Goal: Entertainment & Leisure: Browse casually

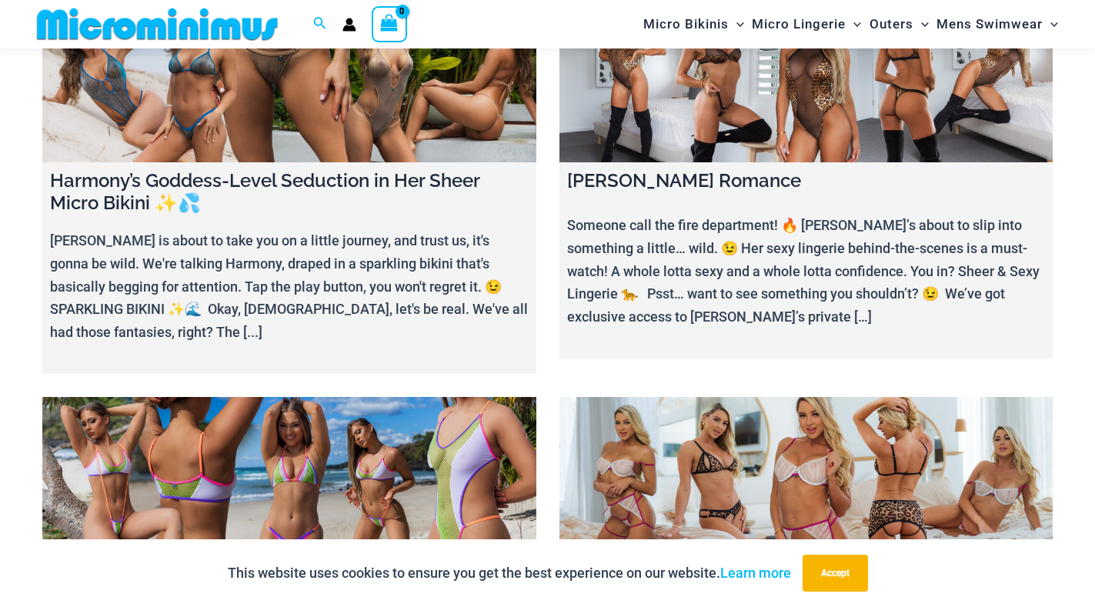
scroll to position [1086, 0]
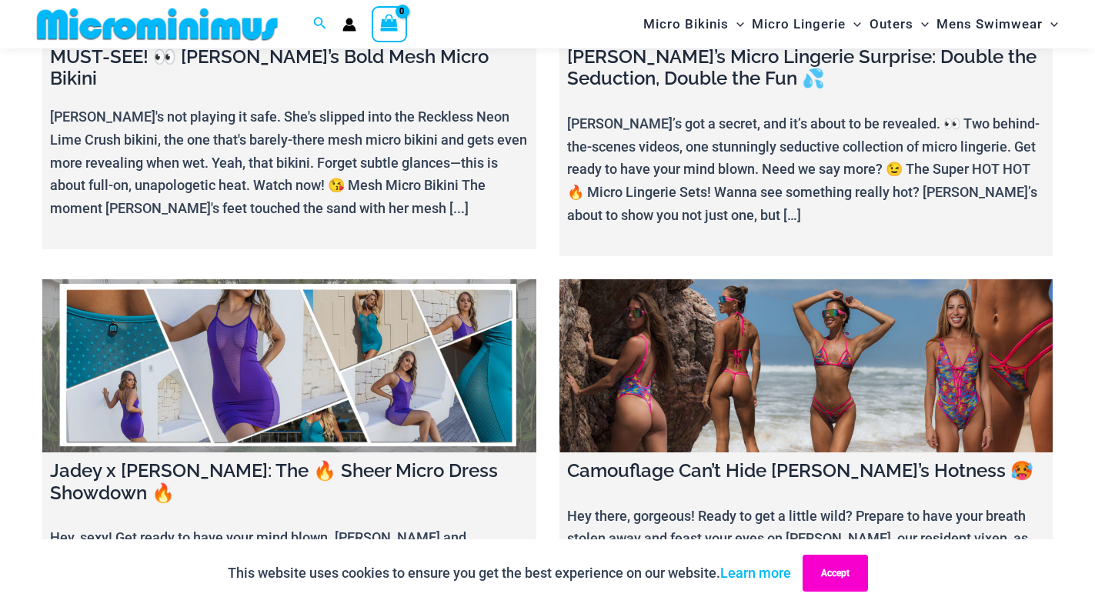
click at [842, 570] on button "Accept" at bounding box center [835, 573] width 65 height 37
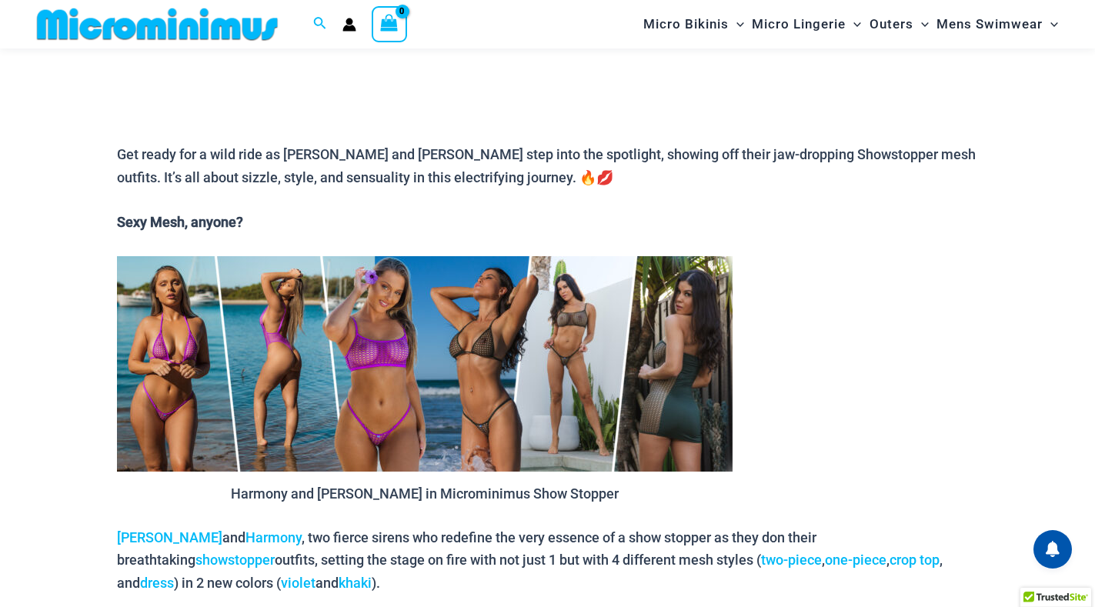
scroll to position [25, 0]
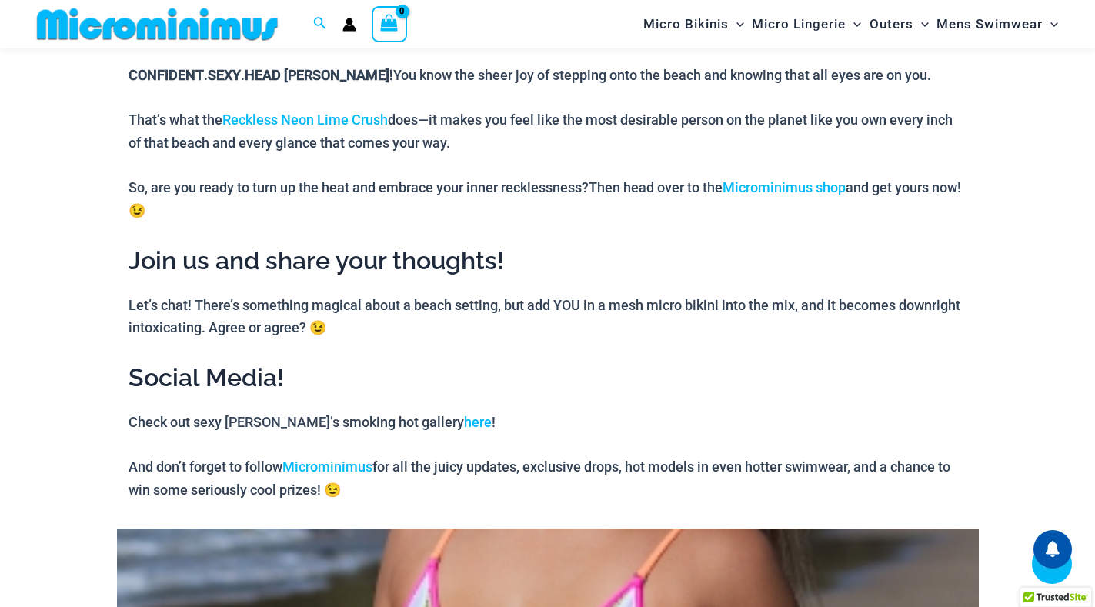
scroll to position [1733, 0]
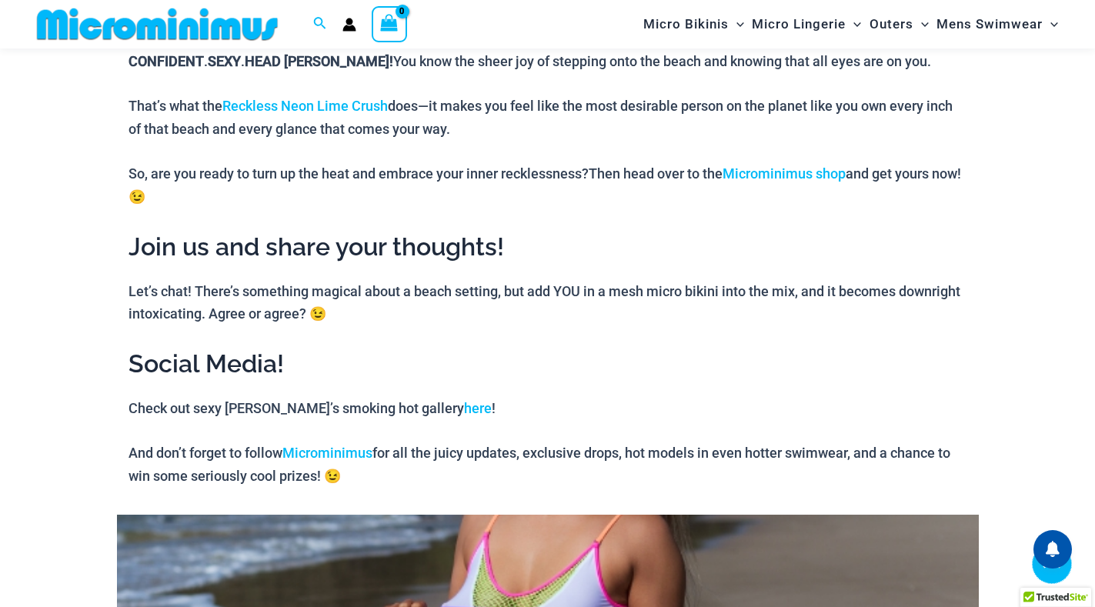
click at [1062, 573] on span at bounding box center [1052, 564] width 31 height 22
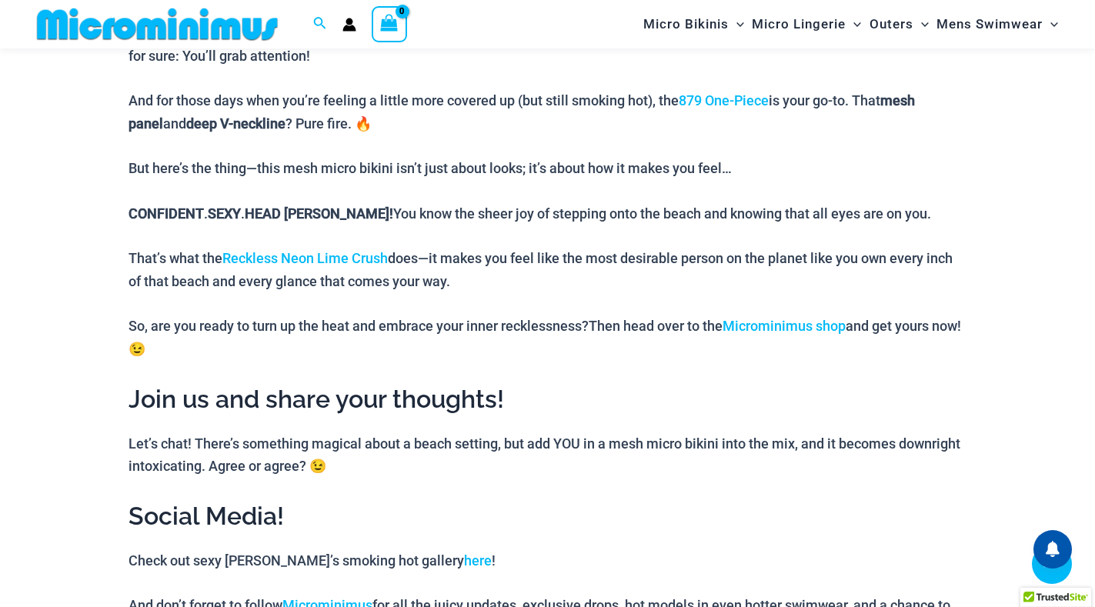
scroll to position [2112, 0]
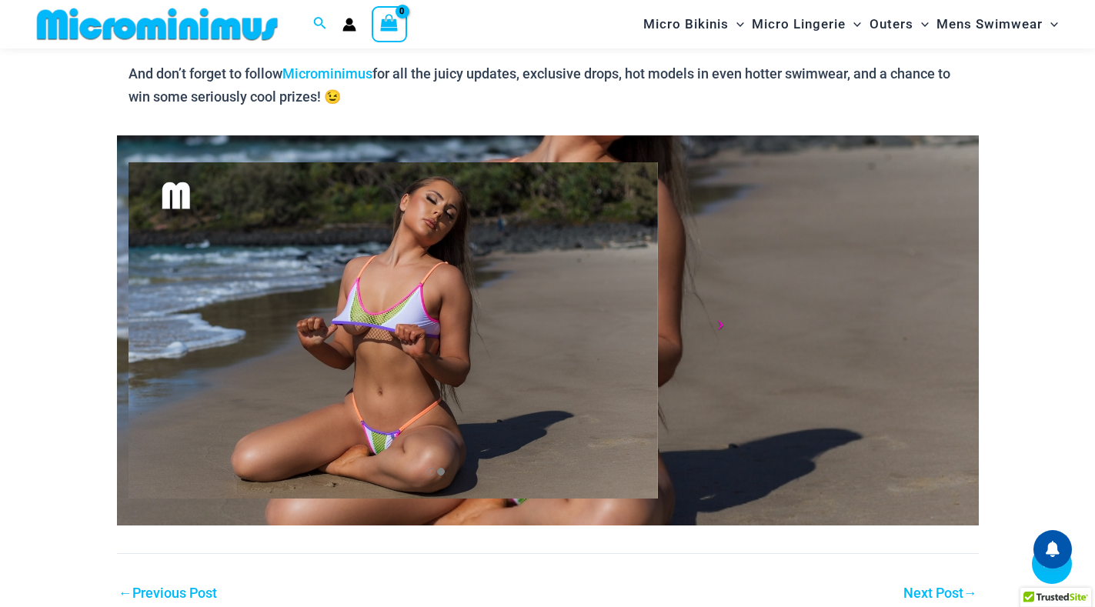
click at [716, 319] on span at bounding box center [721, 330] width 23 height 23
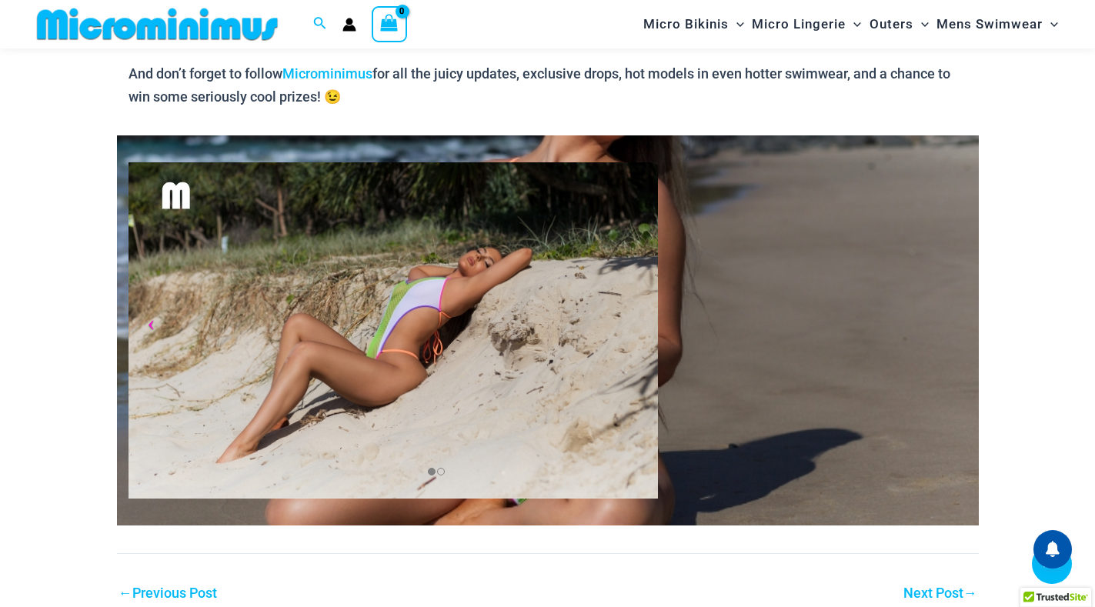
click at [152, 319] on span at bounding box center [151, 330] width 23 height 23
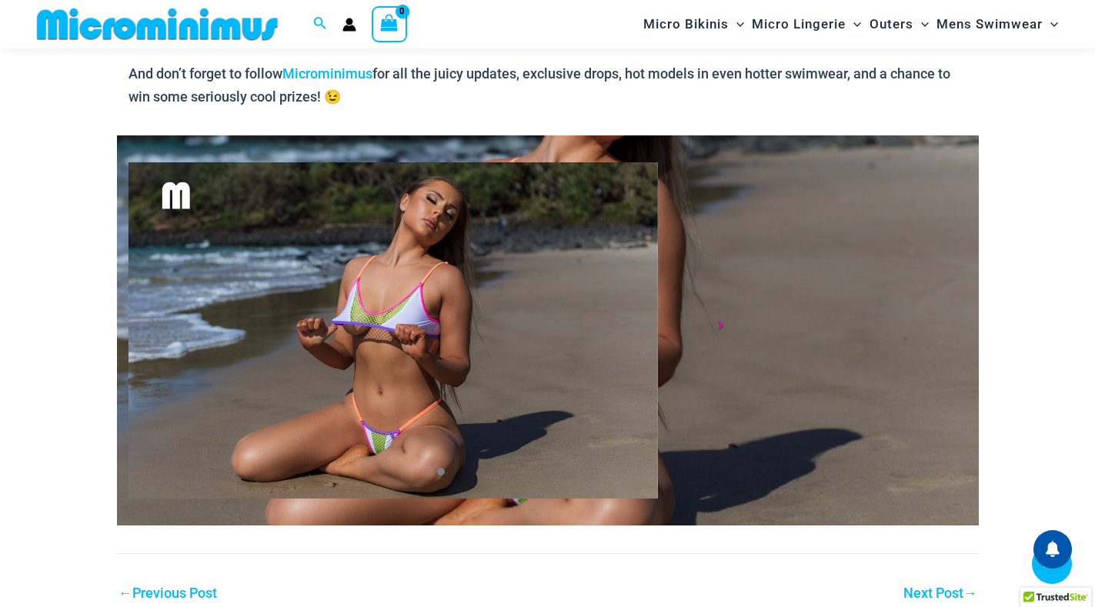
click at [717, 319] on span at bounding box center [721, 330] width 23 height 23
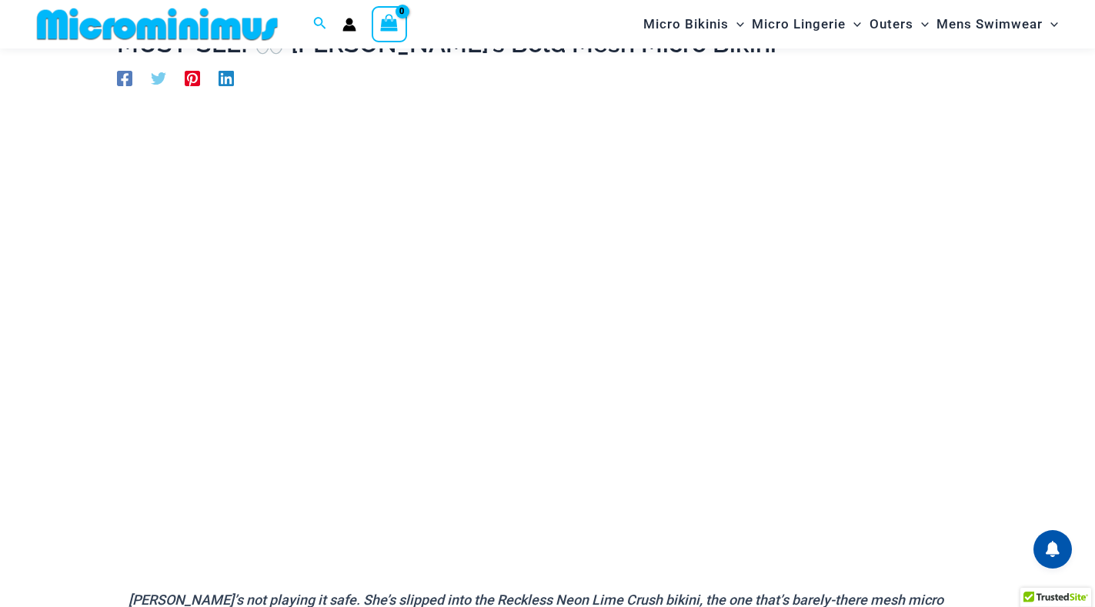
scroll to position [55, 0]
